Goal: Transaction & Acquisition: Purchase product/service

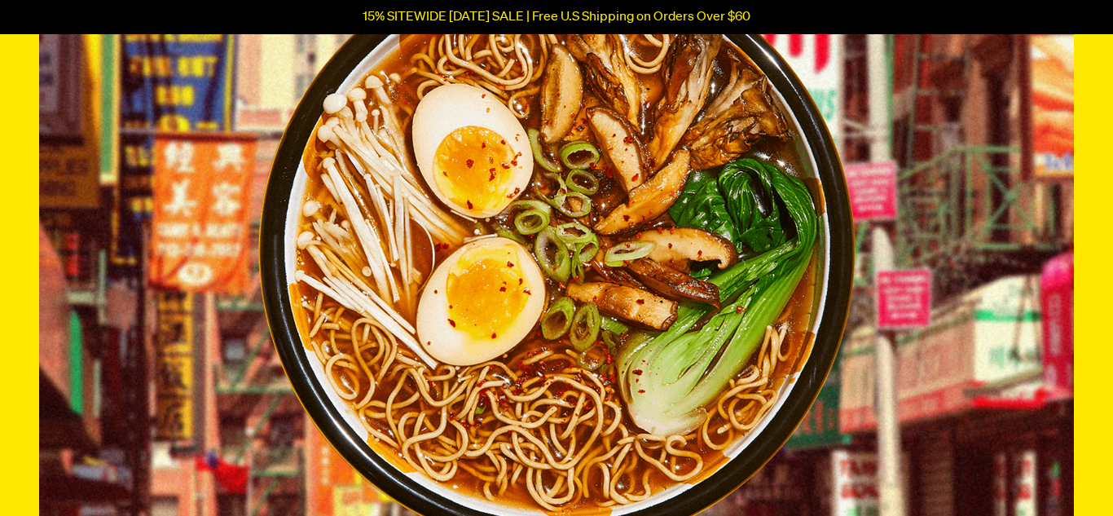
scroll to position [1088, 0]
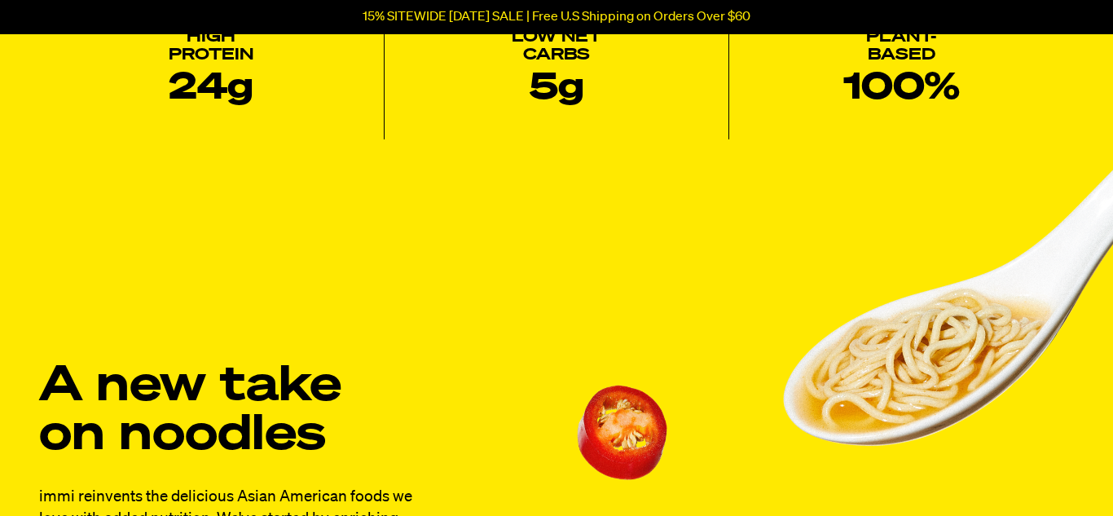
drag, startPoint x: 1110, startPoint y: 22, endPoint x: 1112, endPoint y: 93, distance: 70.9
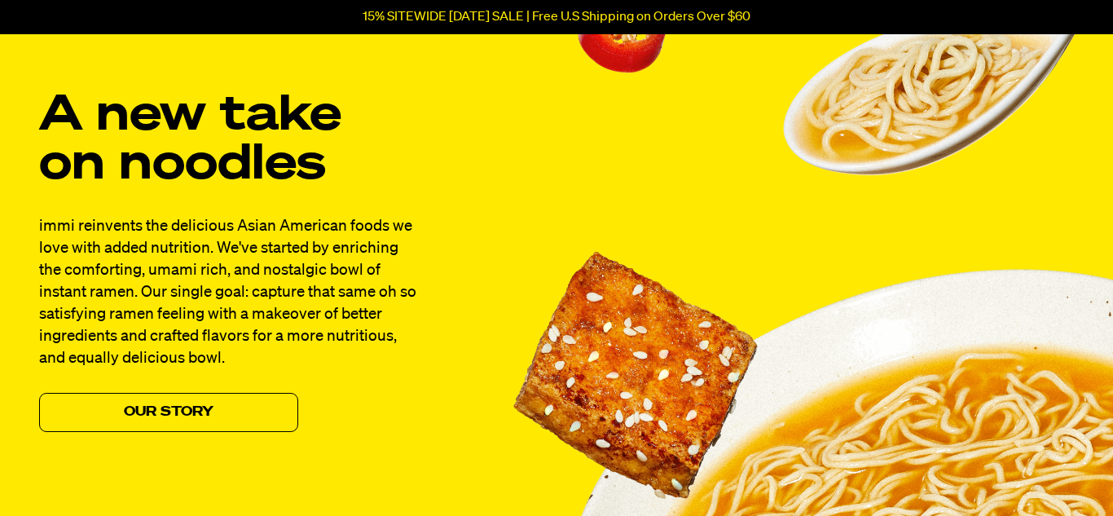
scroll to position [1396, 0]
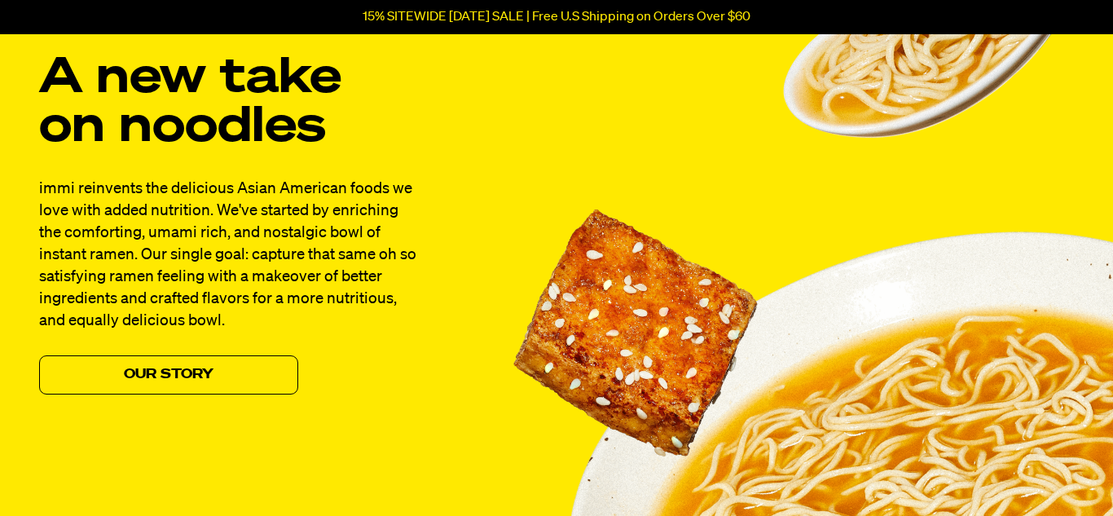
click at [141, 402] on div "A new take on noodles immi reinvents the delicious Asian American foods we love…" at bounding box center [556, 378] width 1113 height 1026
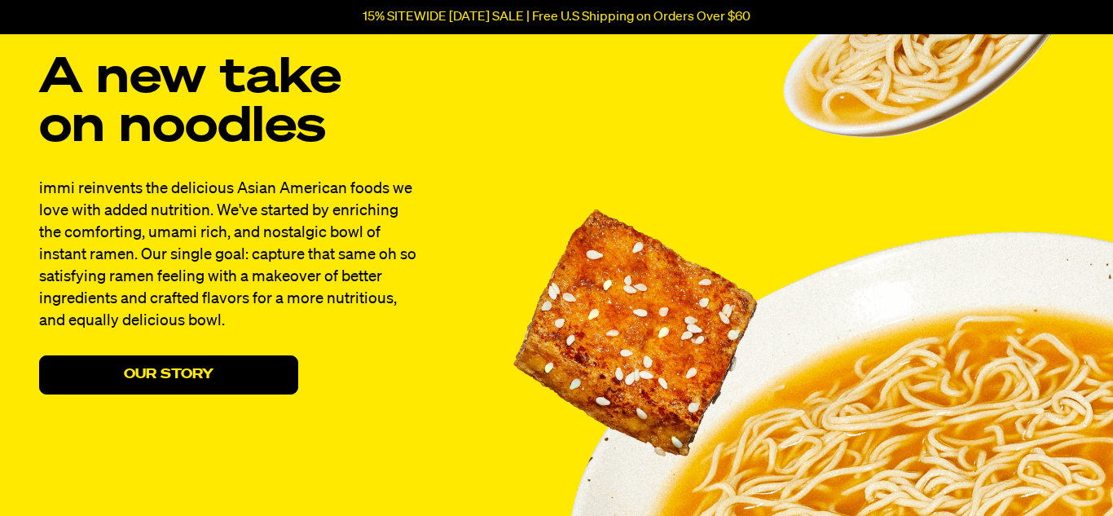
click at [141, 388] on link "Our Story" at bounding box center [168, 374] width 259 height 39
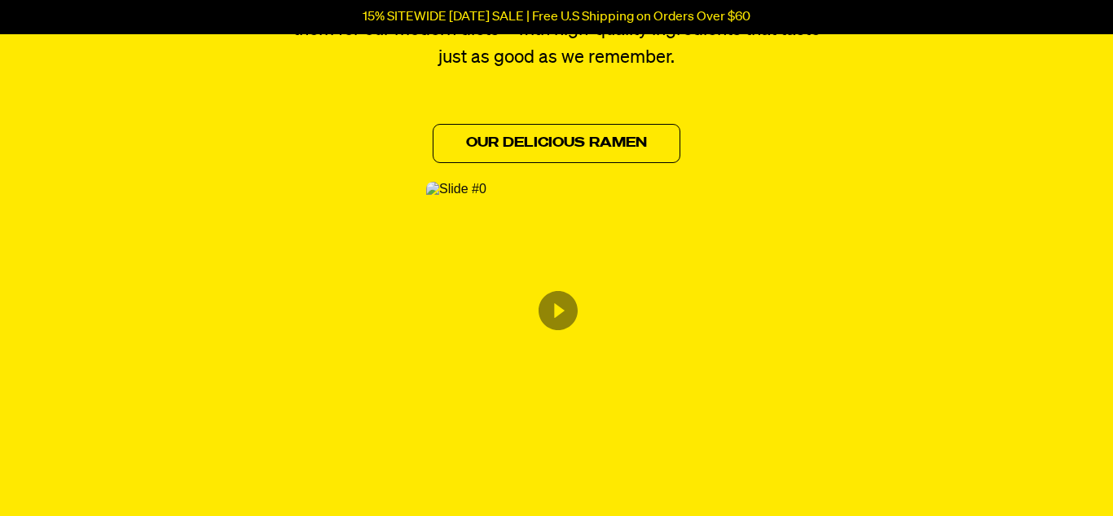
scroll to position [921, 0]
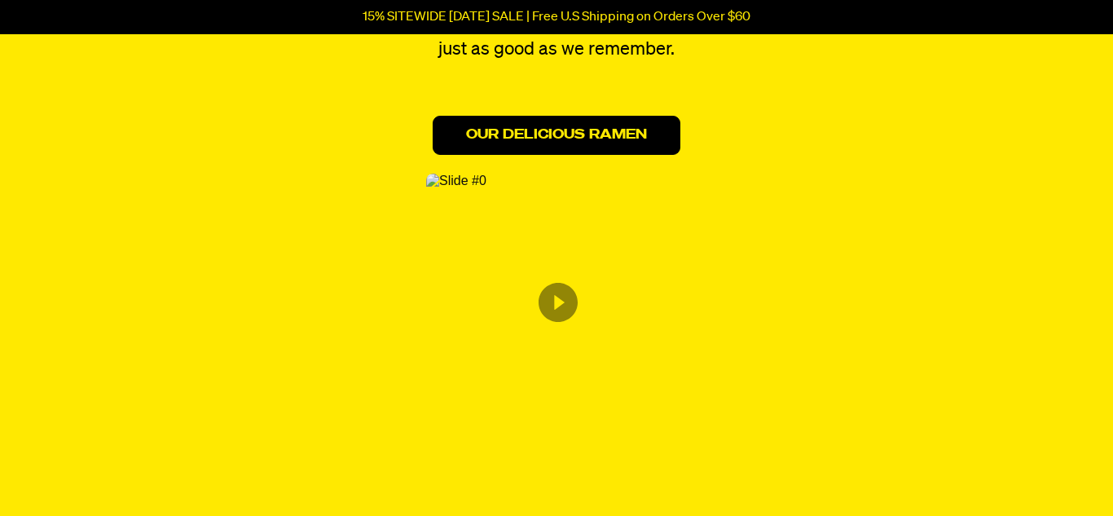
click at [535, 152] on link "Our Delicious Ramen" at bounding box center [557, 135] width 248 height 39
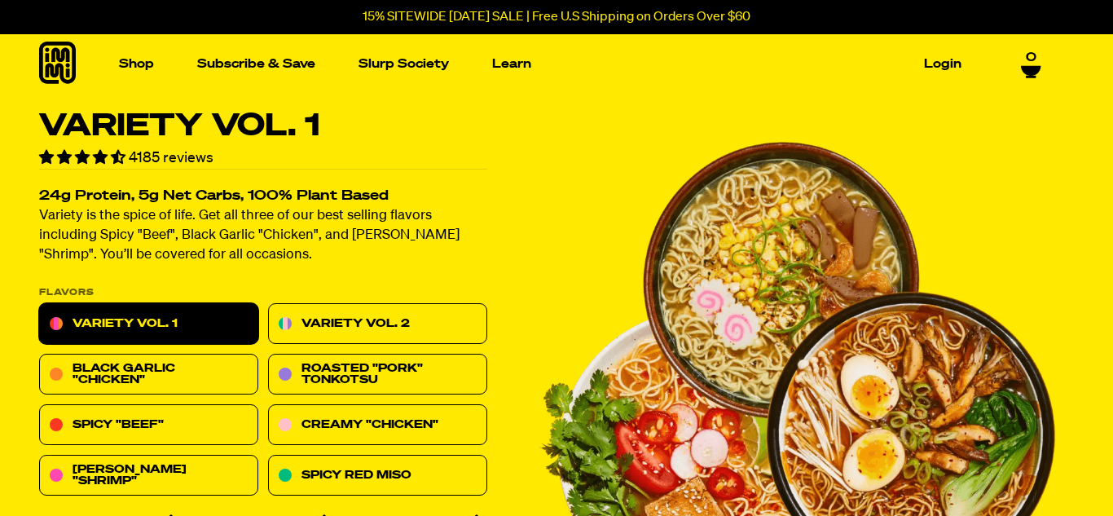
click at [681, 243] on img "1 of 8" at bounding box center [797, 369] width 517 height 517
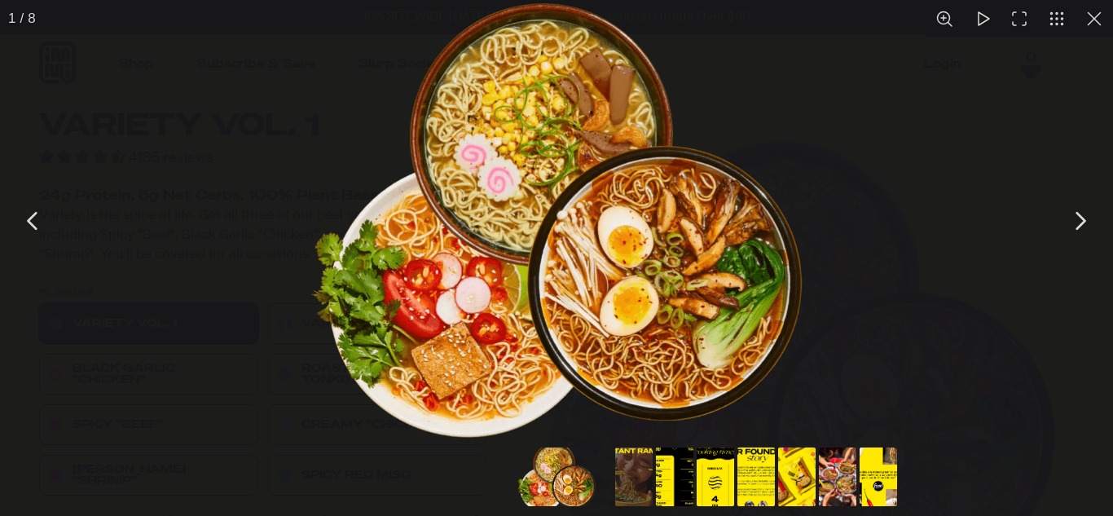
click at [1082, 219] on button "You can close this modal content with the ESC key" at bounding box center [1079, 220] width 41 height 41
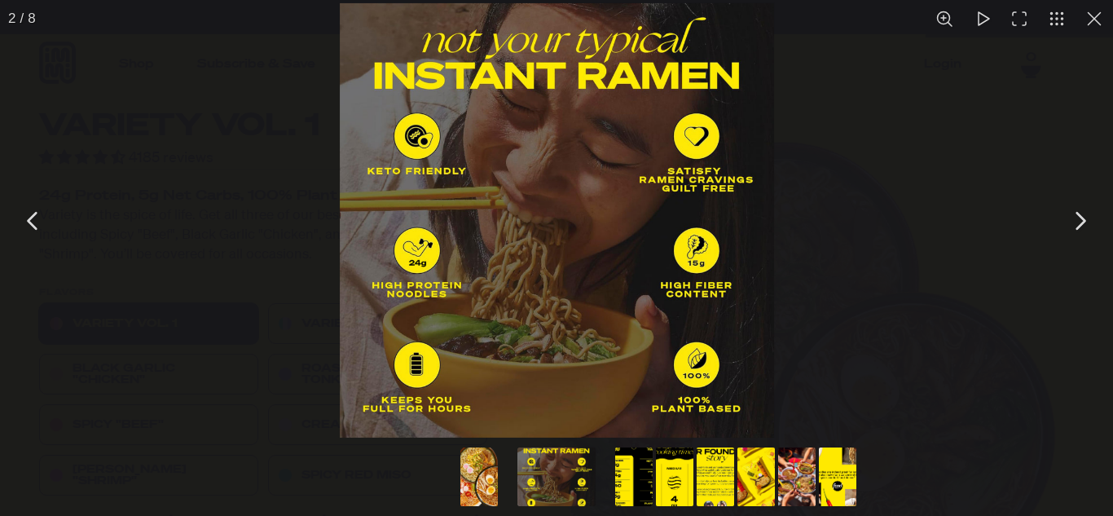
click at [1082, 219] on button "You can close this modal content with the ESC key" at bounding box center [1079, 220] width 41 height 41
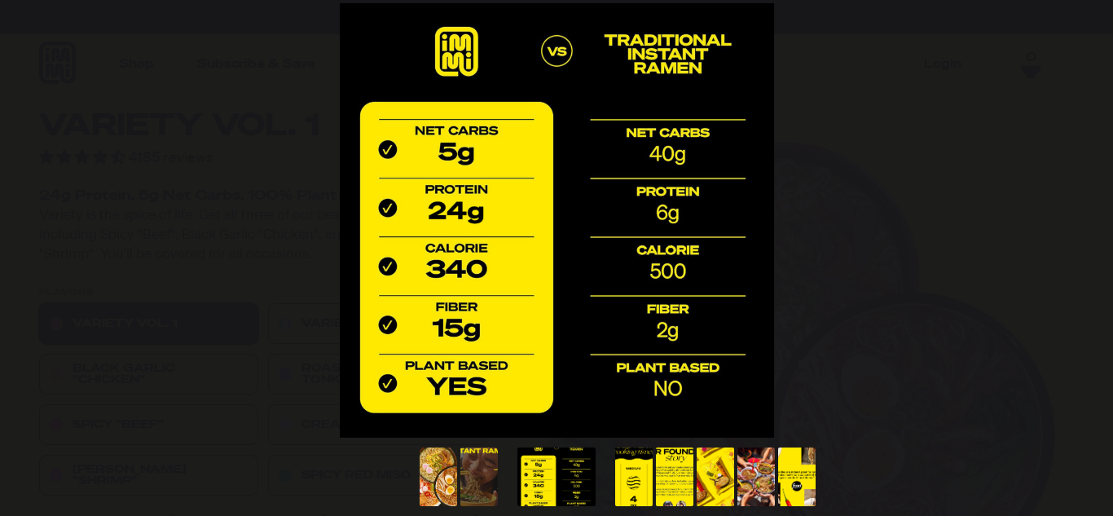
click at [1082, 219] on button "You can close this modal content with the ESC key" at bounding box center [1079, 220] width 41 height 41
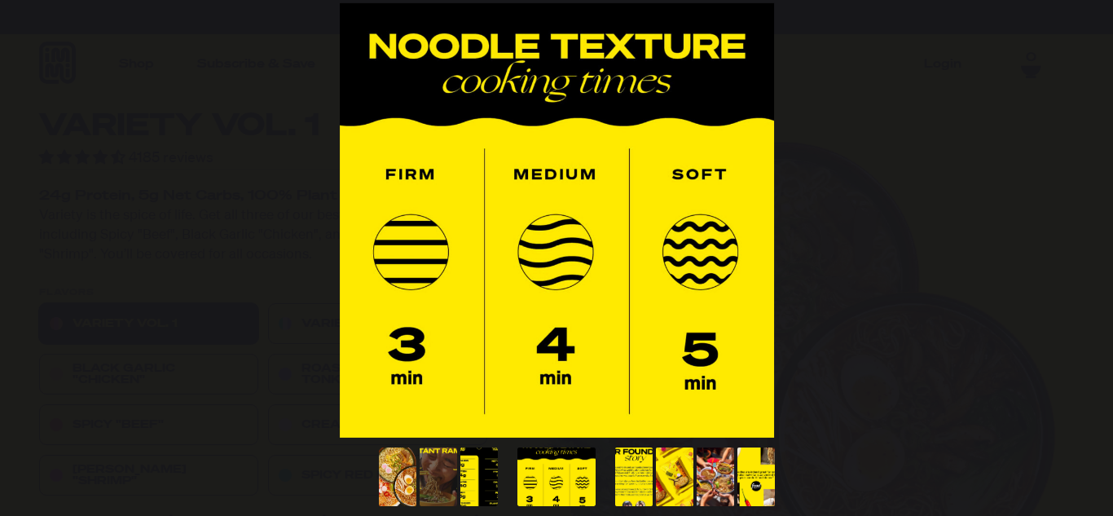
click at [1082, 219] on button "You can close this modal content with the ESC key" at bounding box center [1079, 220] width 41 height 41
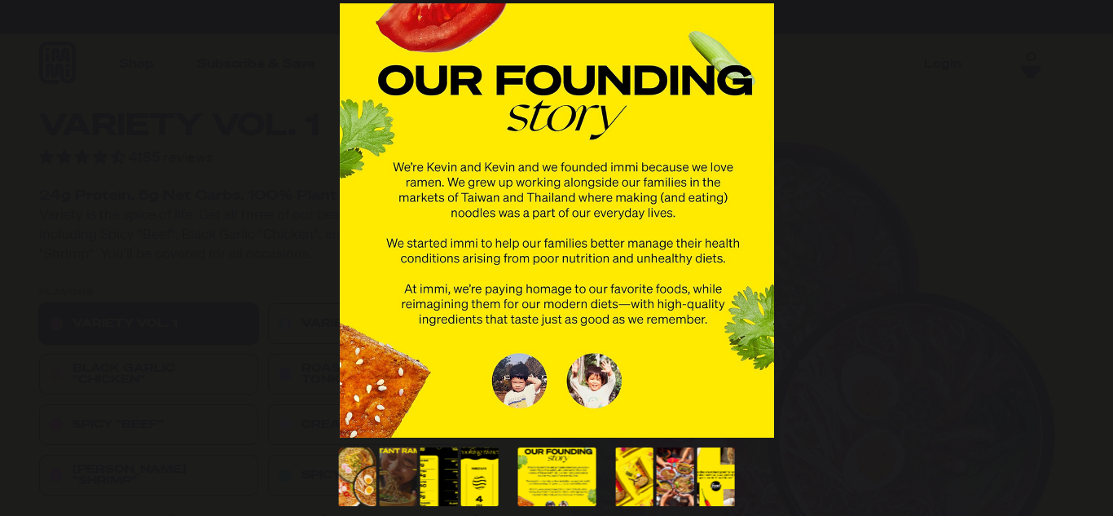
click at [1082, 219] on button "You can close this modal content with the ESC key" at bounding box center [1079, 220] width 41 height 41
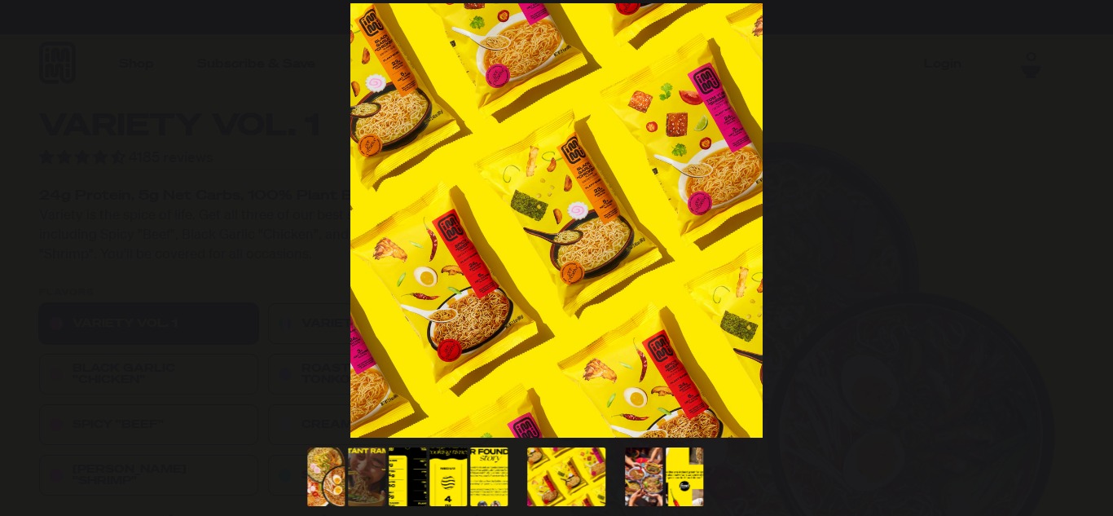
click at [1082, 219] on button "You can close this modal content with the ESC key" at bounding box center [1079, 220] width 41 height 41
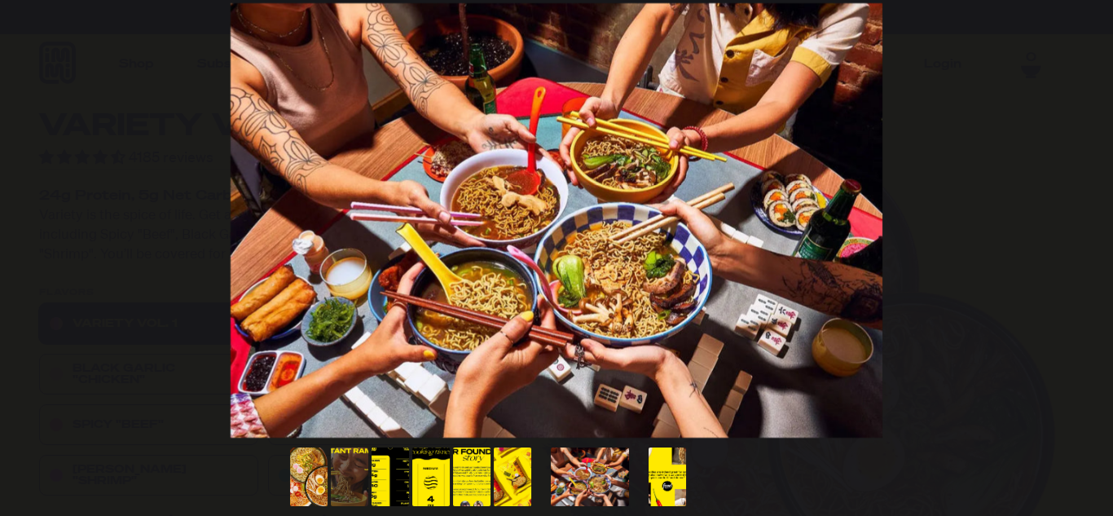
click at [1082, 219] on button "You can close this modal content with the ESC key" at bounding box center [1079, 220] width 41 height 41
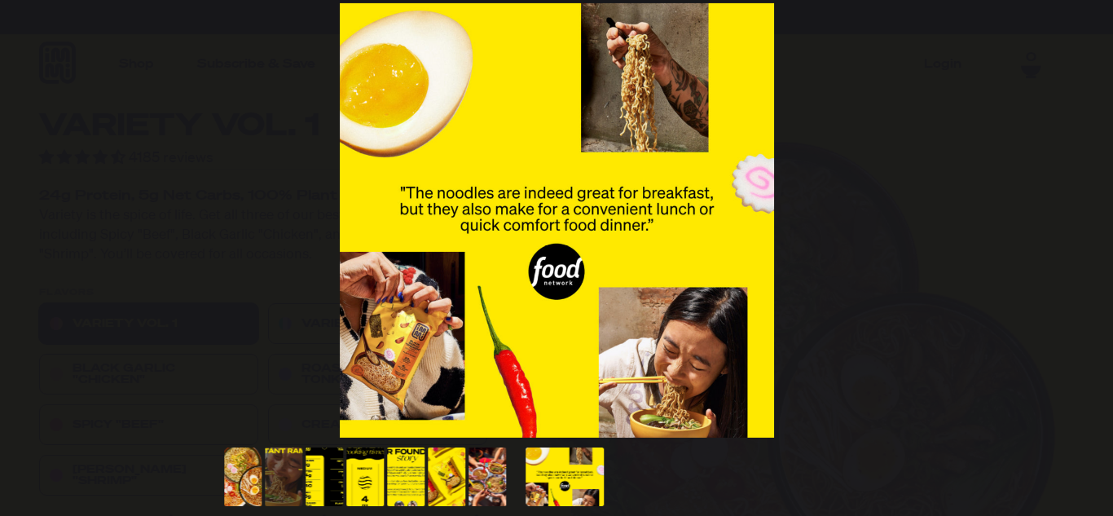
click at [1082, 219] on button "You can close this modal content with the ESC key" at bounding box center [1079, 220] width 41 height 41
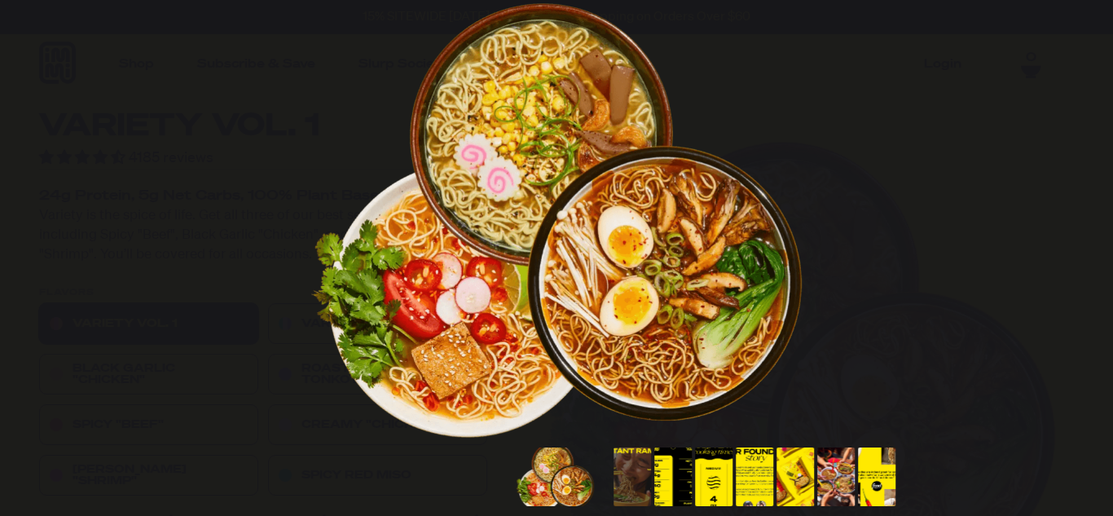
click at [1082, 219] on button "You can close this modal content with the ESC key" at bounding box center [1079, 220] width 41 height 41
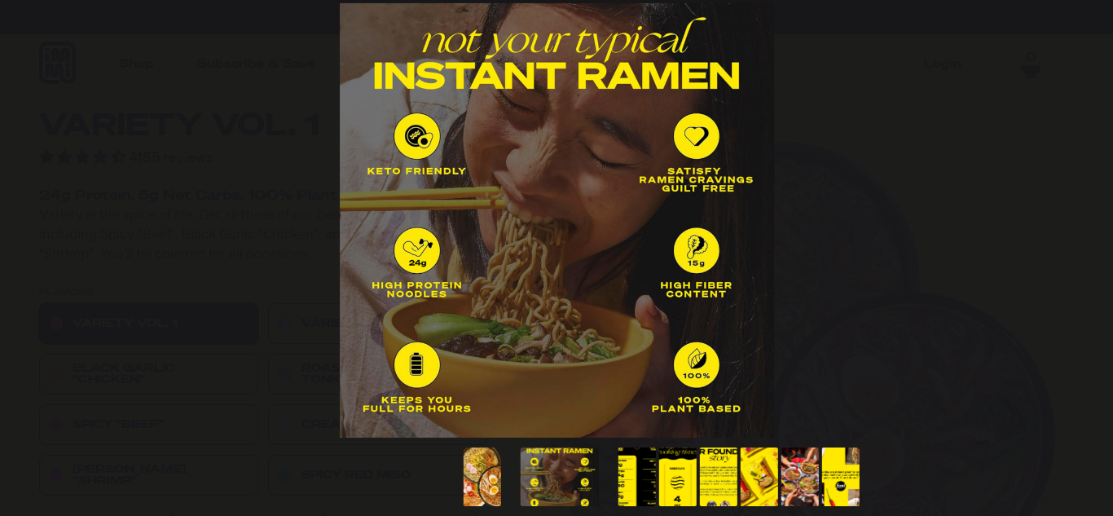
click at [1082, 219] on button "You can close this modal content with the ESC key" at bounding box center [1079, 220] width 41 height 41
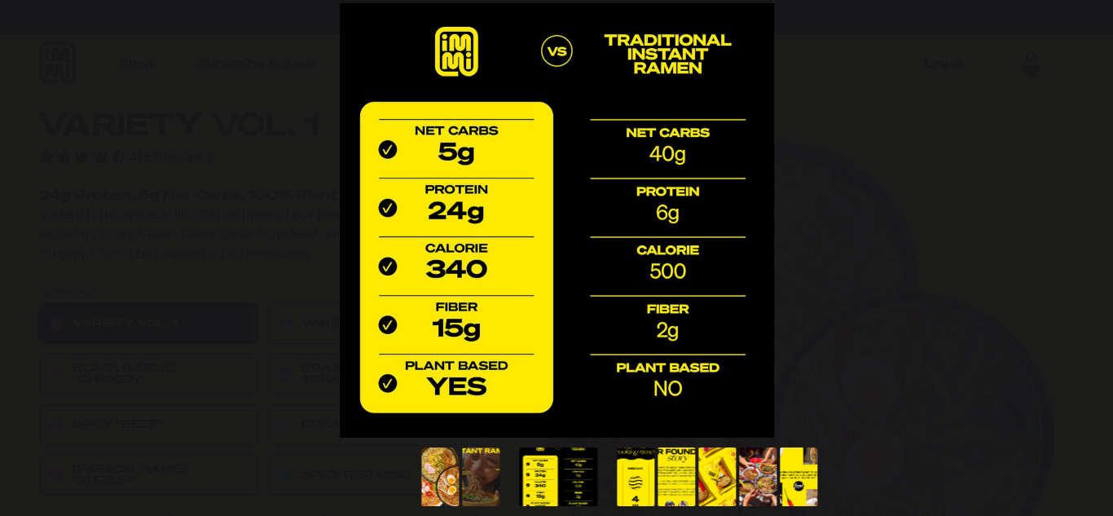
click at [1082, 219] on button "You can close this modal content with the ESC key" at bounding box center [1079, 220] width 41 height 41
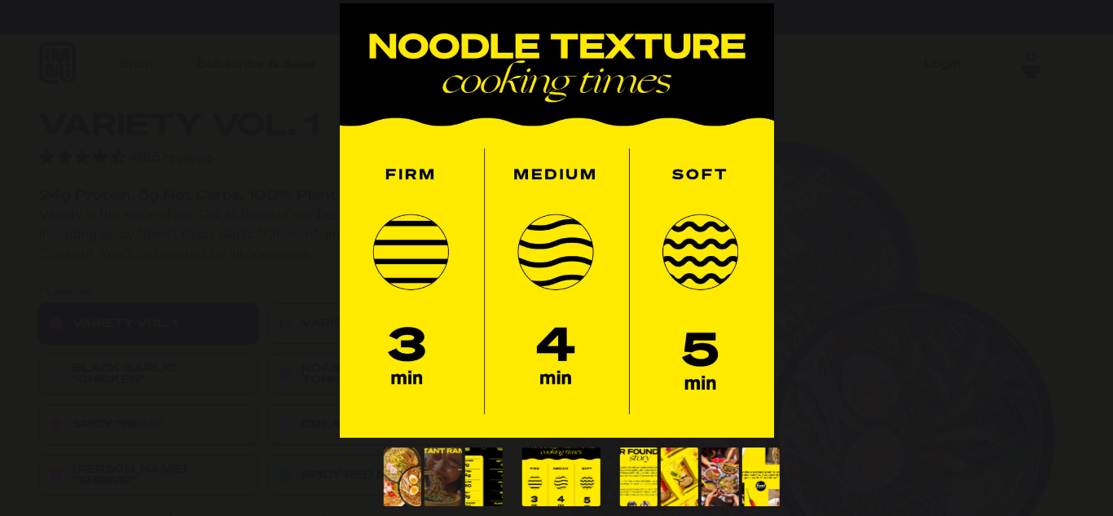
click at [1082, 219] on button "You can close this modal content with the ESC key" at bounding box center [1079, 220] width 41 height 41
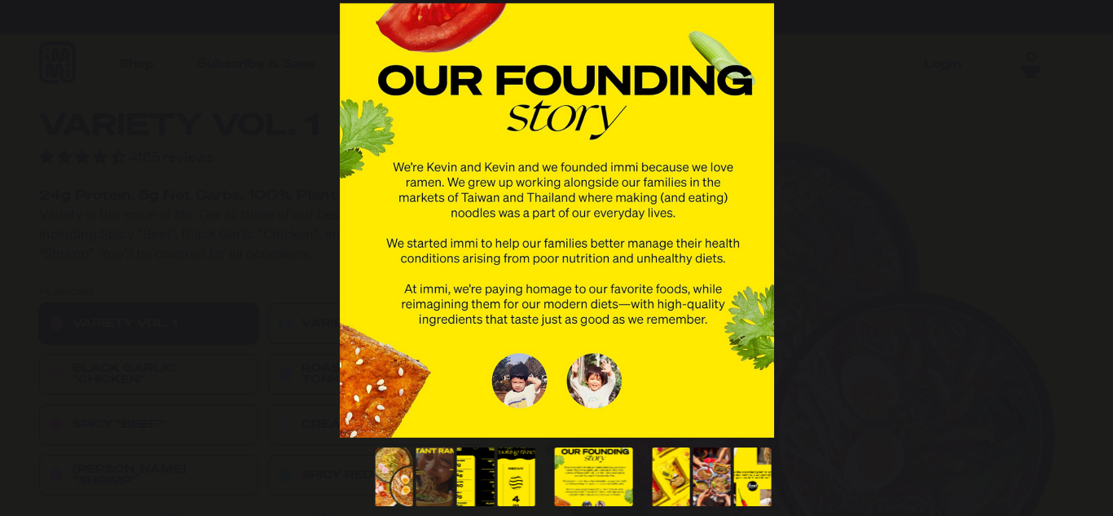
click at [1082, 219] on button "You can close this modal content with the ESC key" at bounding box center [1079, 220] width 41 height 41
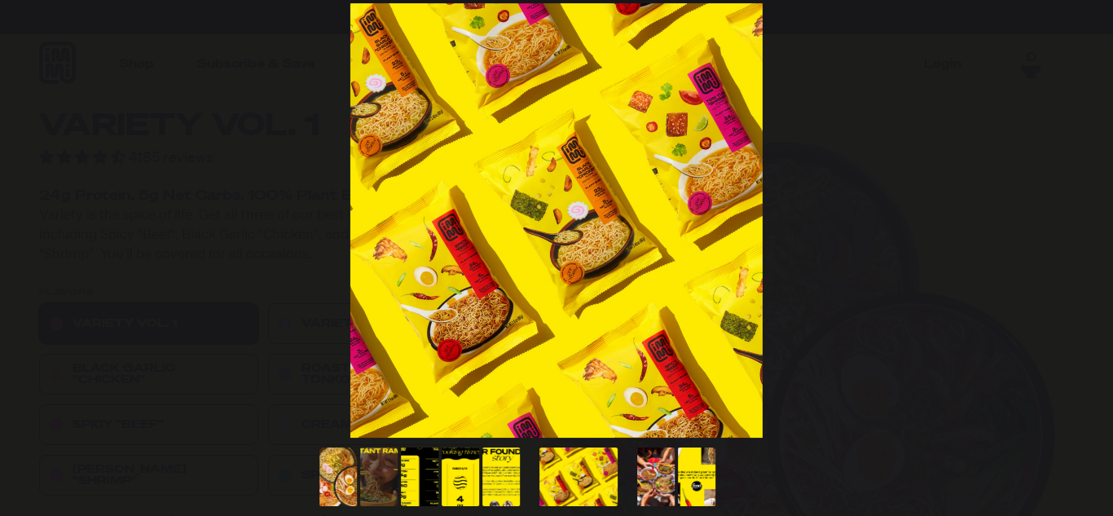
click at [1082, 219] on button "You can close this modal content with the ESC key" at bounding box center [1079, 220] width 41 height 41
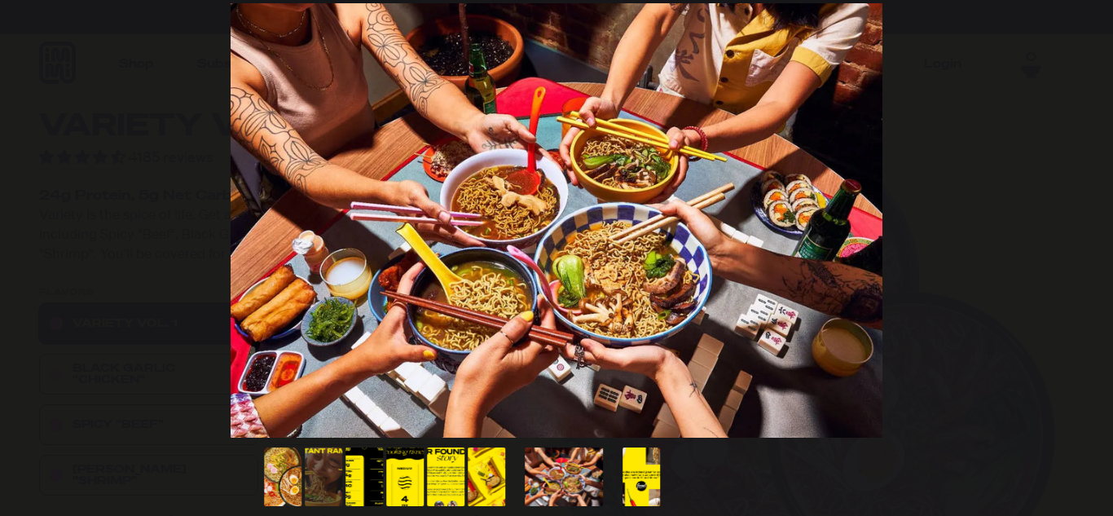
click at [1082, 219] on button "You can close this modal content with the ESC key" at bounding box center [1079, 220] width 41 height 41
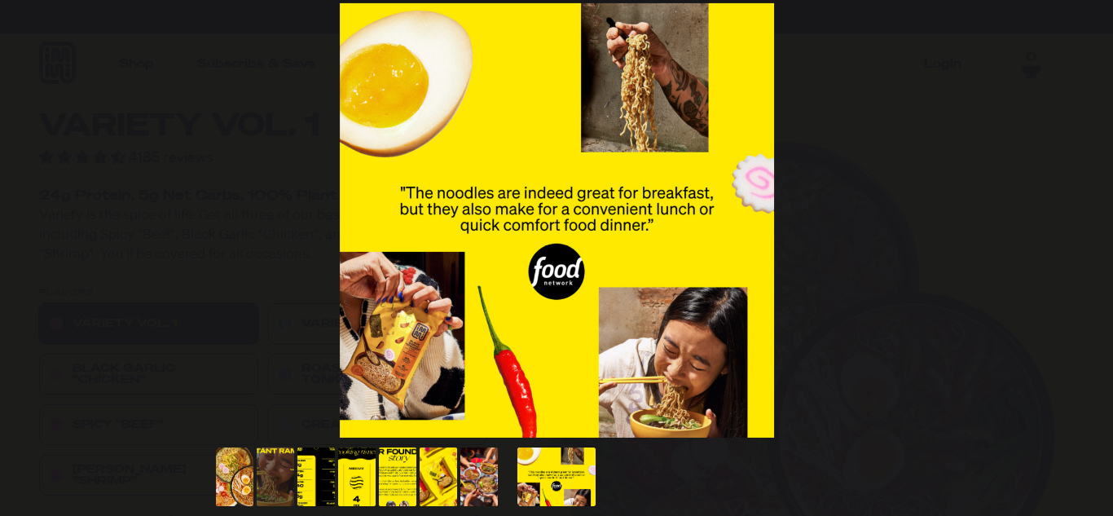
click at [1082, 219] on button "You can close this modal content with the ESC key" at bounding box center [1079, 220] width 41 height 41
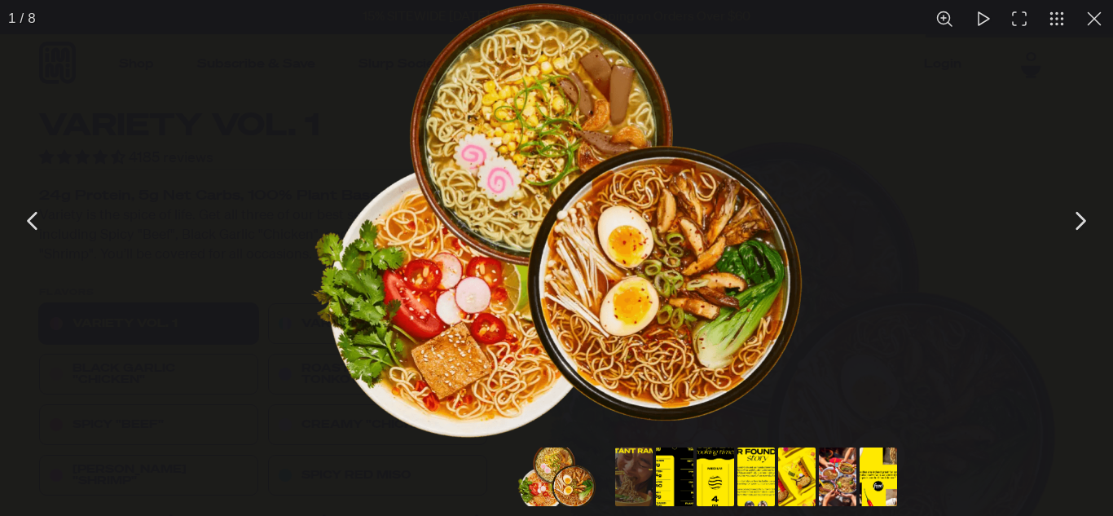
click at [1097, 13] on button "You can close this modal content with the ESC key" at bounding box center [1093, 18] width 37 height 37
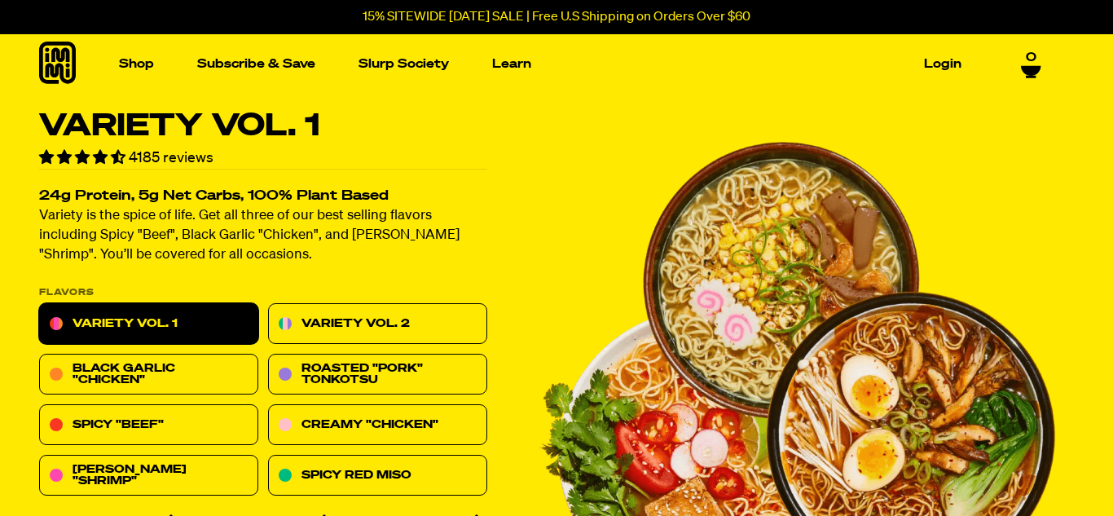
click at [147, 325] on link "Variety Vol. 1" at bounding box center [148, 324] width 219 height 41
drag, startPoint x: 1112, startPoint y: 14, endPoint x: 1064, endPoint y: -69, distance: 96.0
